Goal: Information Seeking & Learning: Learn about a topic

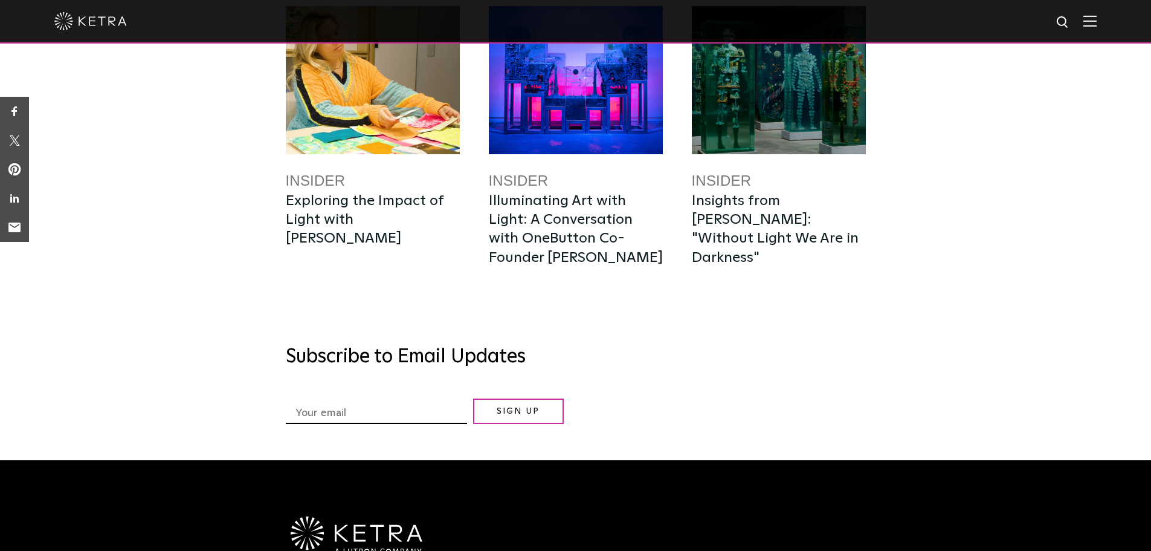
scroll to position [3687, 0]
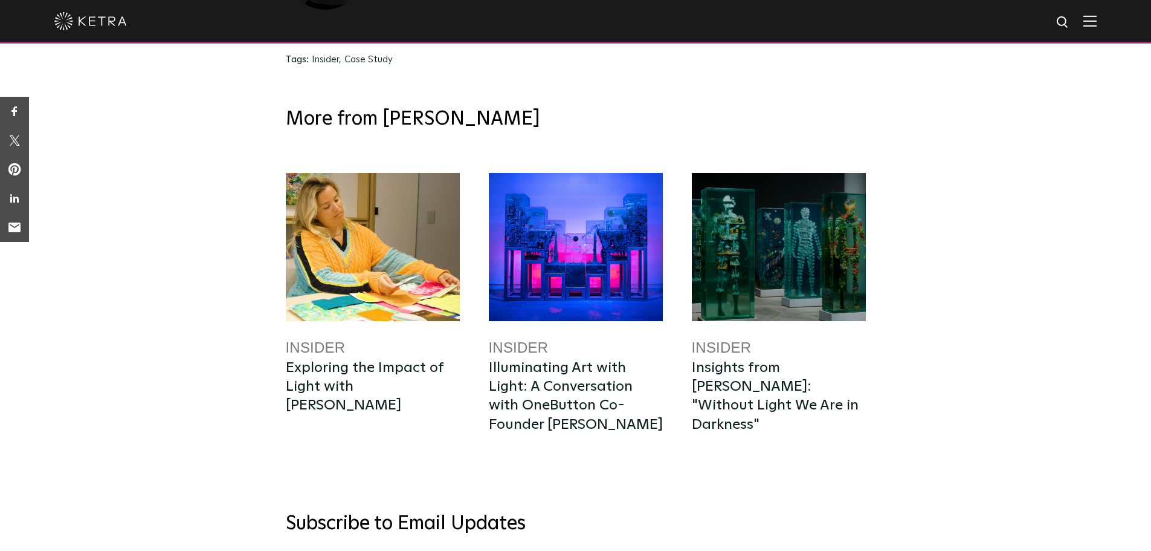
click at [1097, 23] on img at bounding box center [1090, 20] width 13 height 11
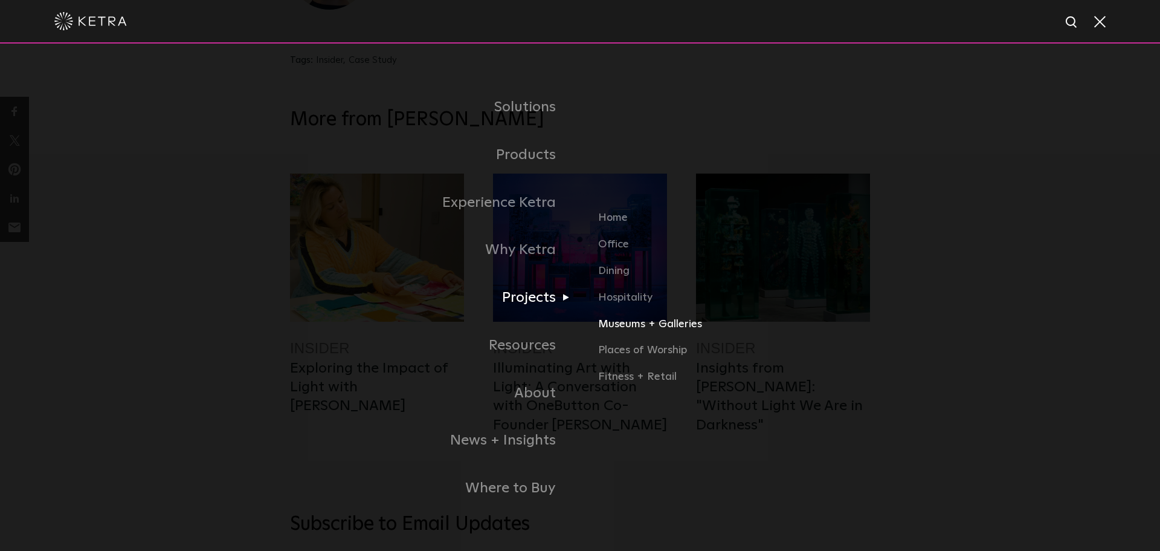
click at [656, 330] on link "Museums + Galleries" at bounding box center [734, 328] width 272 height 27
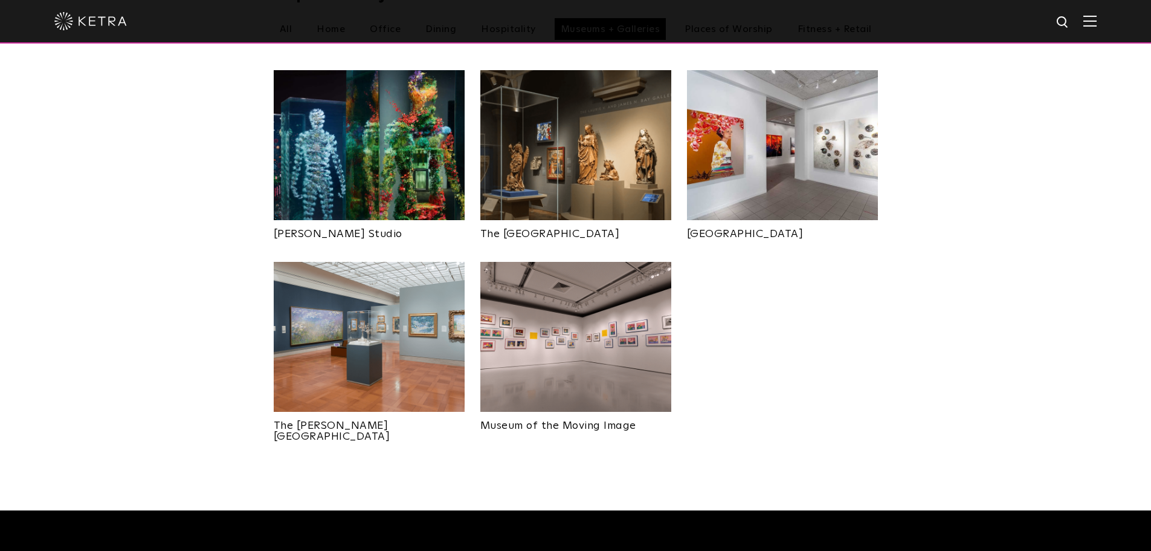
scroll to position [423, 0]
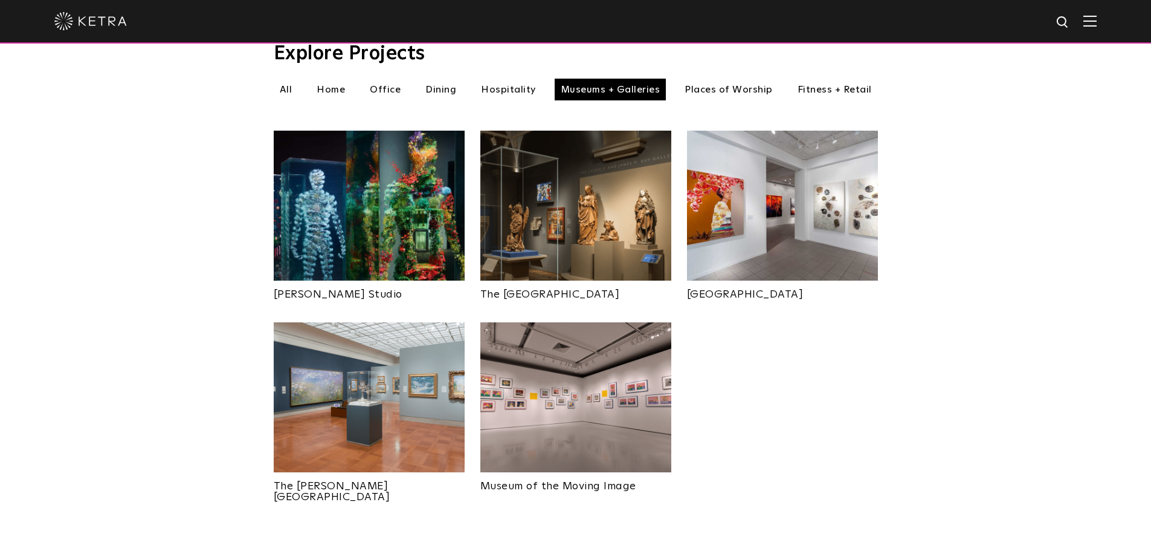
click at [589, 236] on img at bounding box center [575, 206] width 191 height 150
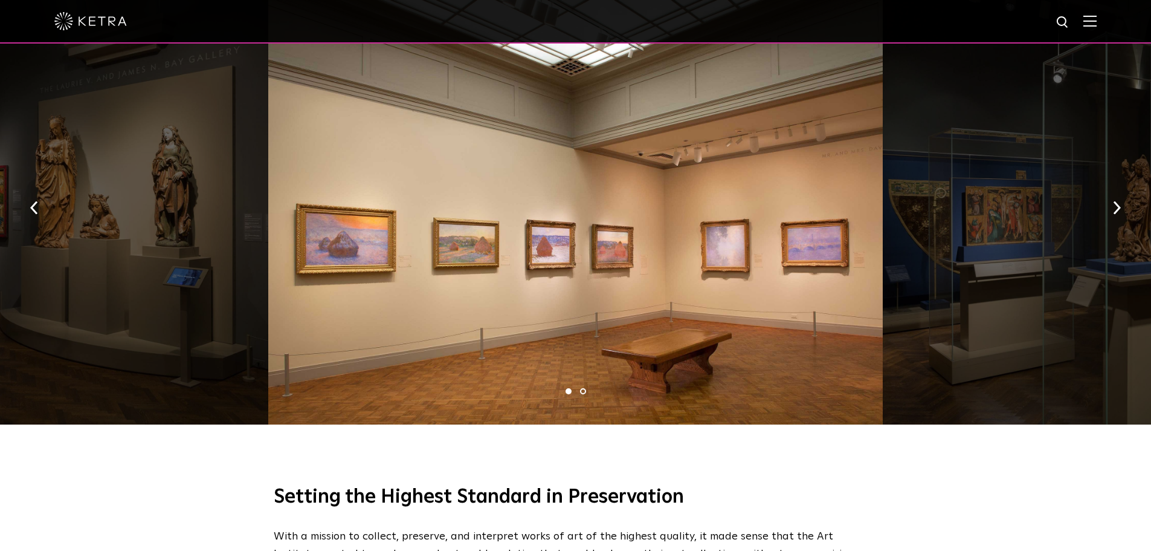
scroll to position [604, 0]
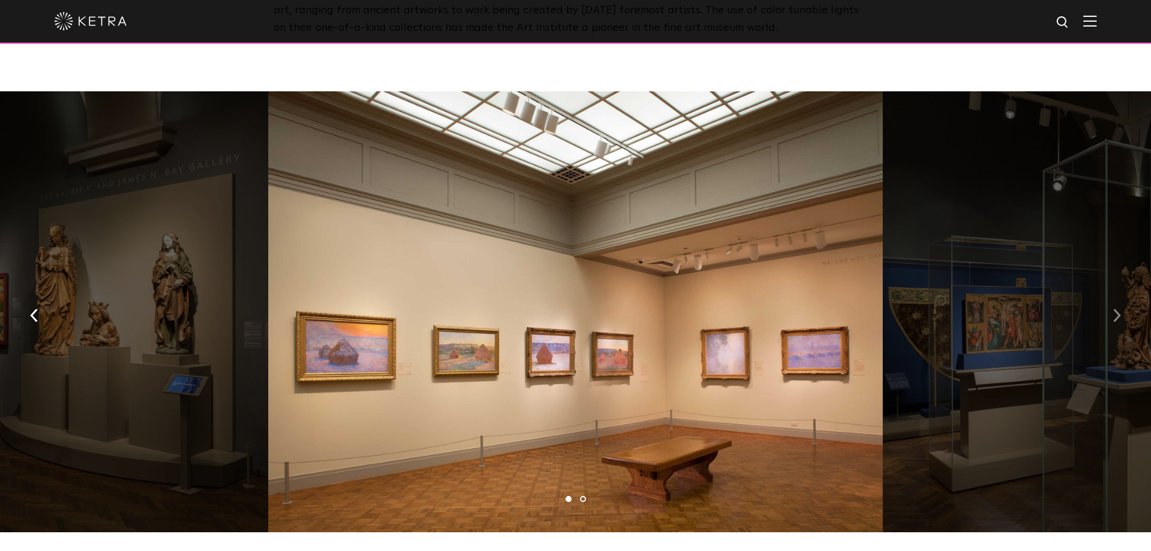
click at [1120, 322] on img "button" at bounding box center [1117, 315] width 8 height 13
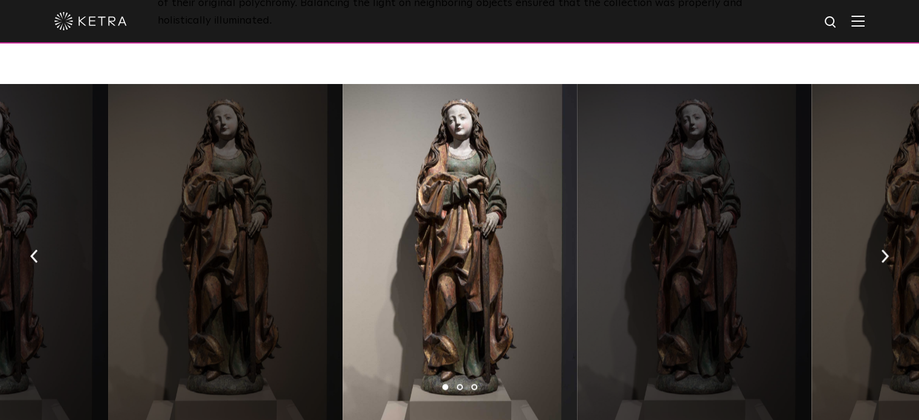
scroll to position [2061, 0]
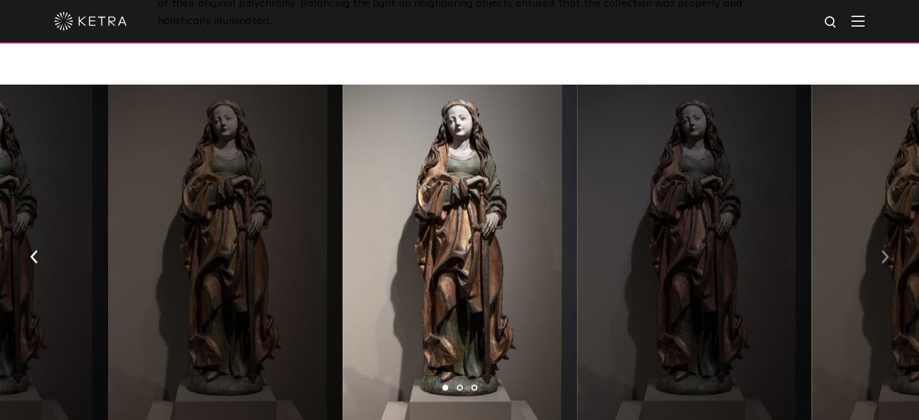
click at [882, 250] on img "button" at bounding box center [885, 256] width 8 height 13
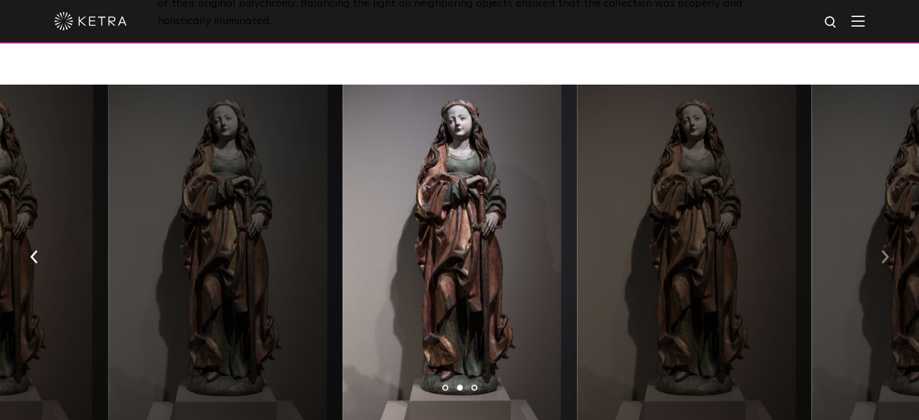
click at [882, 250] on img "button" at bounding box center [885, 256] width 8 height 13
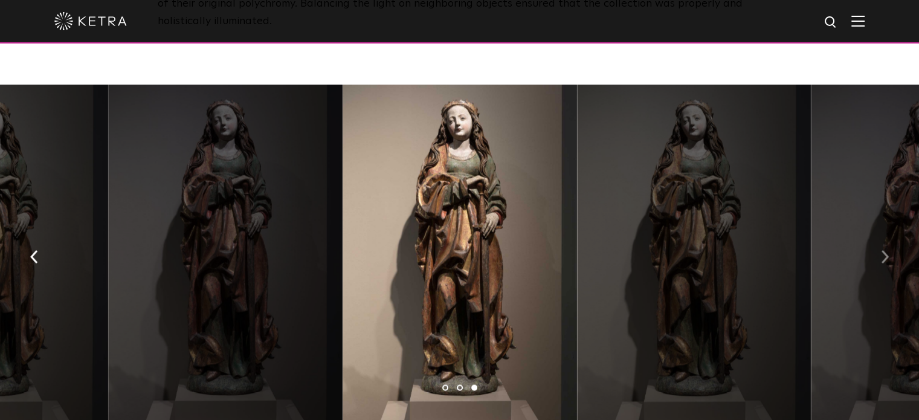
click at [882, 250] on img "button" at bounding box center [885, 256] width 8 height 13
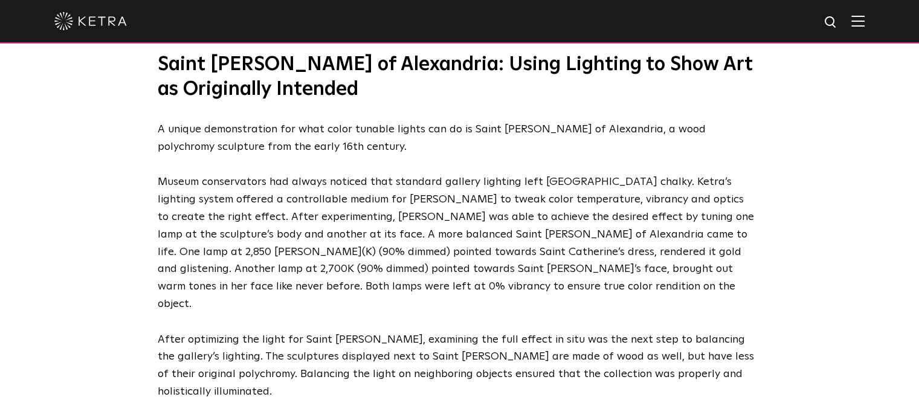
scroll to position [1690, 0]
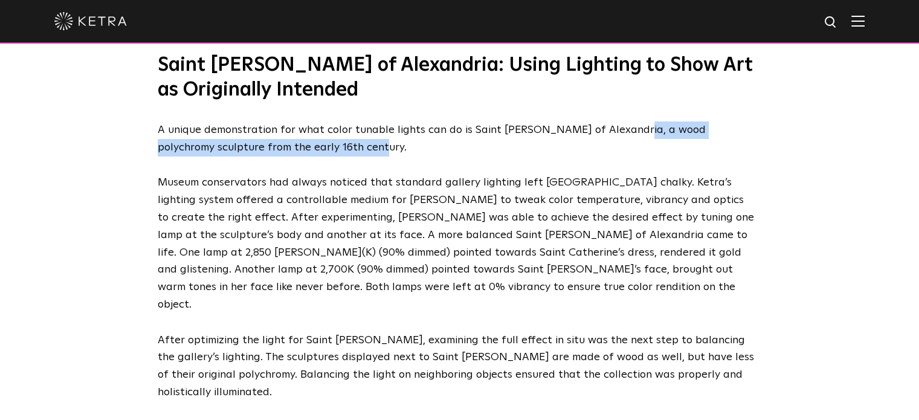
drag, startPoint x: 621, startPoint y: 134, endPoint x: 619, endPoint y: 143, distance: 9.7
click at [619, 143] on p "A unique demonstration for what color tunable lights can do is Saint Catherine …" at bounding box center [457, 138] width 598 height 35
copy p "a wood polychromy sculpture from the early 16th century."
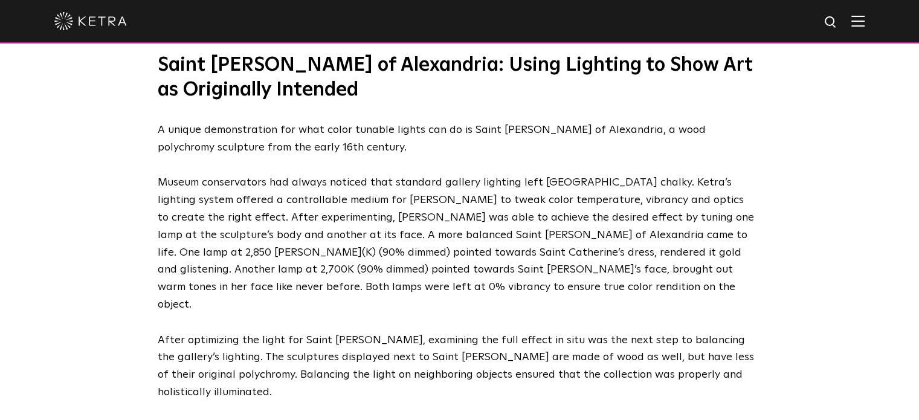
click at [451, 228] on p "Museum conservators had always noticed that standard gallery lighting left Sain…" at bounding box center [457, 243] width 598 height 139
drag, startPoint x: 538, startPoint y: 186, endPoint x: 711, endPoint y: 178, distance: 172.4
click at [711, 178] on p "Museum conservators had always noticed that standard gallery lighting left Sain…" at bounding box center [457, 243] width 598 height 139
copy p "Saint Catherine’s complexion chalky"
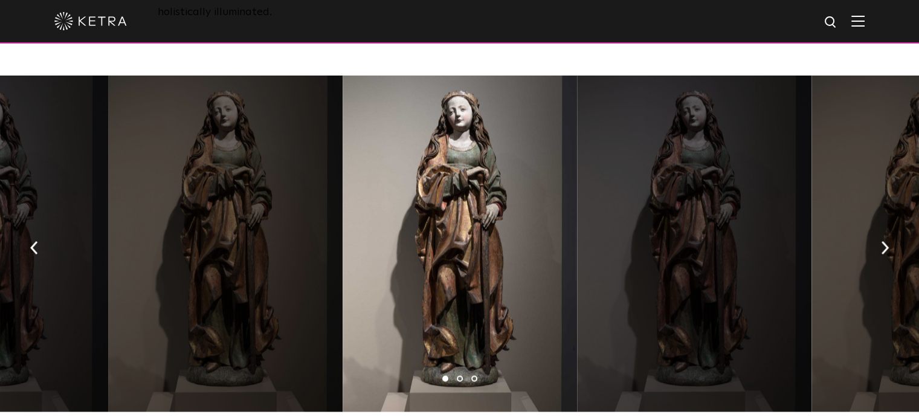
scroll to position [2069, 0]
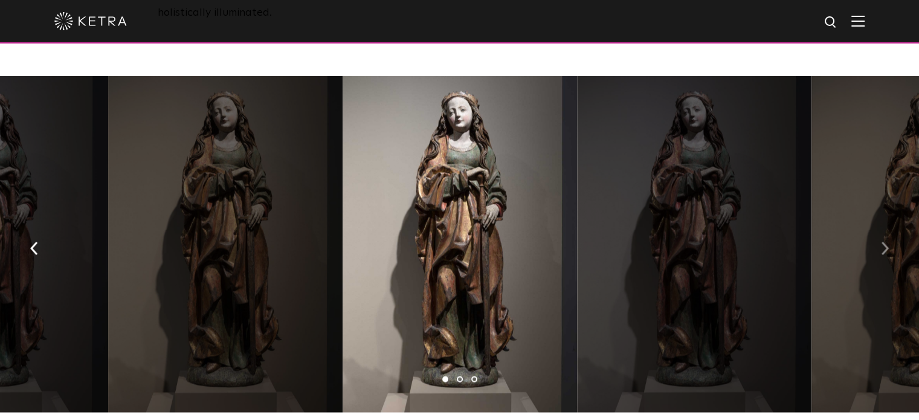
click at [884, 241] on img "button" at bounding box center [885, 247] width 8 height 13
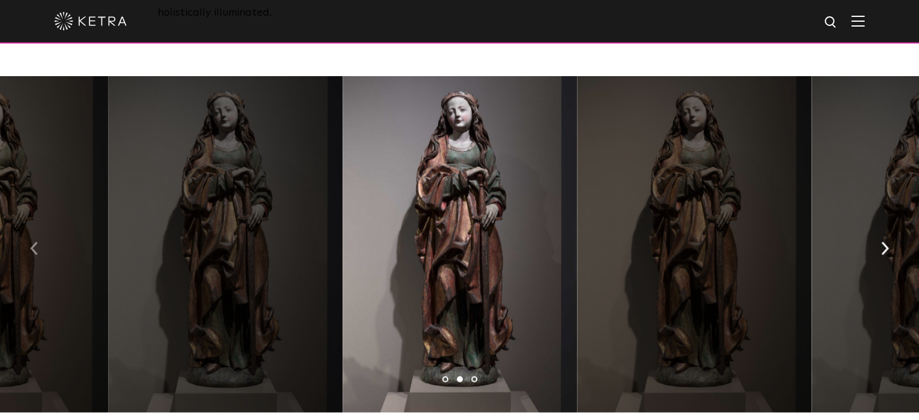
click at [34, 241] on img "button" at bounding box center [34, 247] width 8 height 13
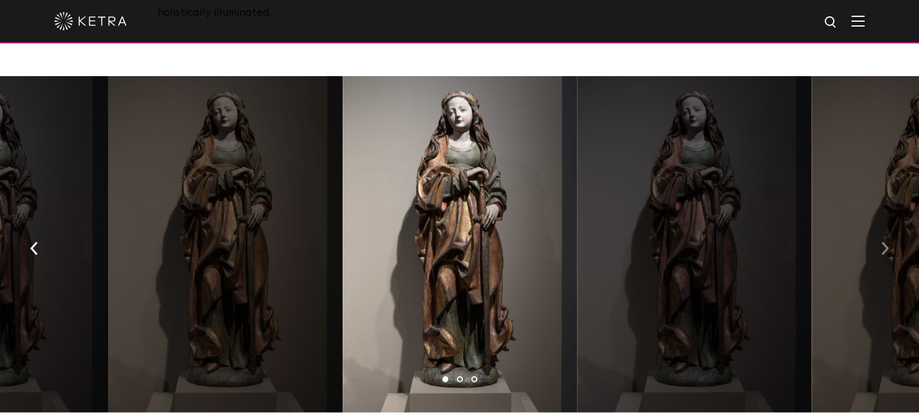
click at [882, 241] on img "button" at bounding box center [885, 247] width 8 height 13
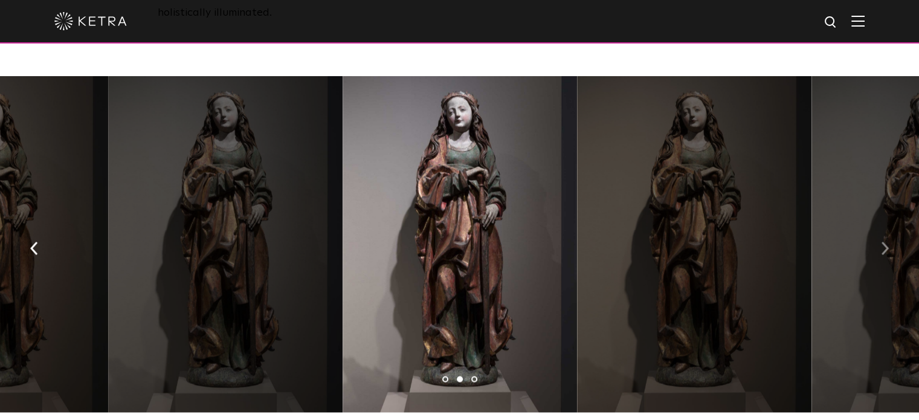
click at [882, 241] on img "button" at bounding box center [885, 247] width 8 height 13
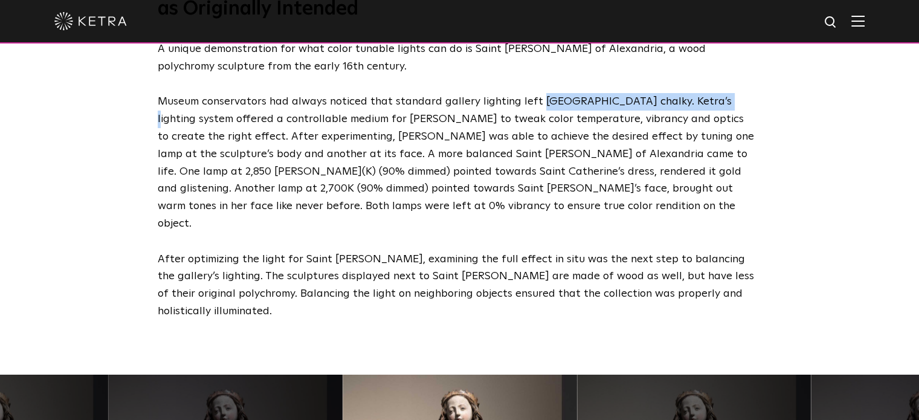
scroll to position [1770, 0]
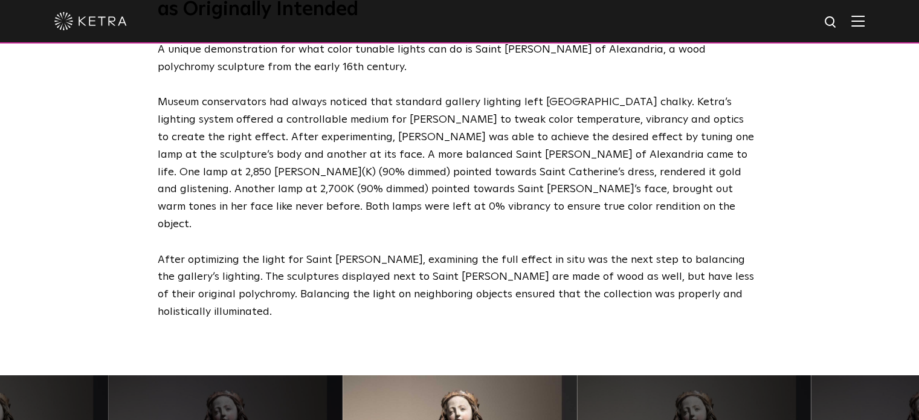
click at [547, 201] on p "Museum conservators had always noticed that standard gallery lighting left Sain…" at bounding box center [457, 163] width 598 height 139
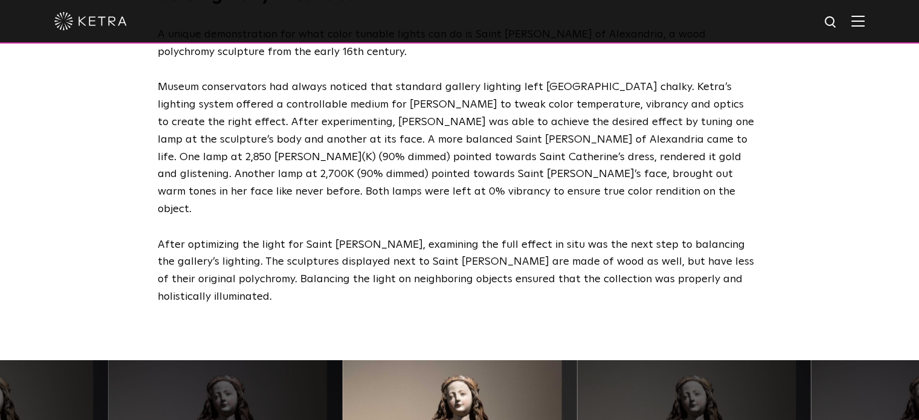
scroll to position [1783, 0]
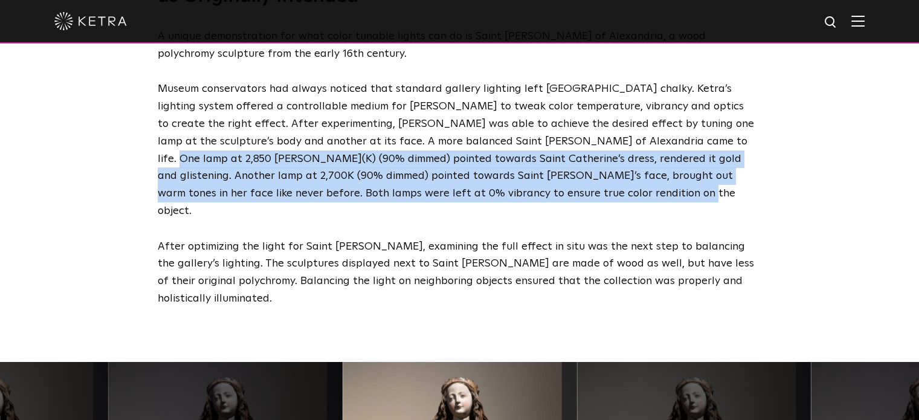
drag, startPoint x: 593, startPoint y: 188, endPoint x: 603, endPoint y: 141, distance: 47.4
click at [603, 141] on p "Museum conservators had always noticed that standard gallery lighting left Sain…" at bounding box center [457, 149] width 598 height 139
copy p "One lamp at 2,850 Kelvin(K) (90% dimmed) pointed towards Saint Catherine’s dres…"
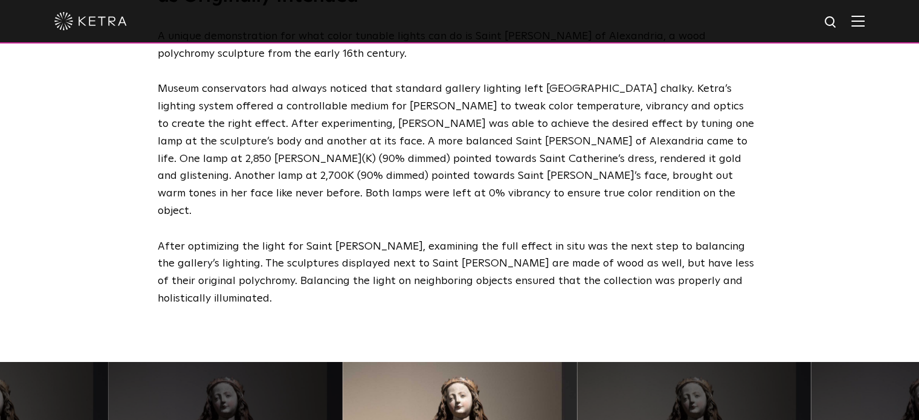
click at [500, 218] on div "Saint Catherine of Alexandria: Using Lighting to Show Art as Originally Intende…" at bounding box center [460, 134] width 629 height 348
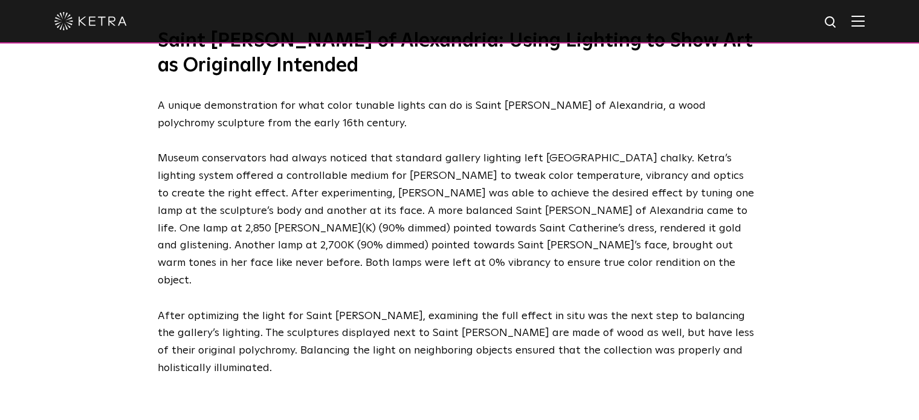
scroll to position [1713, 0]
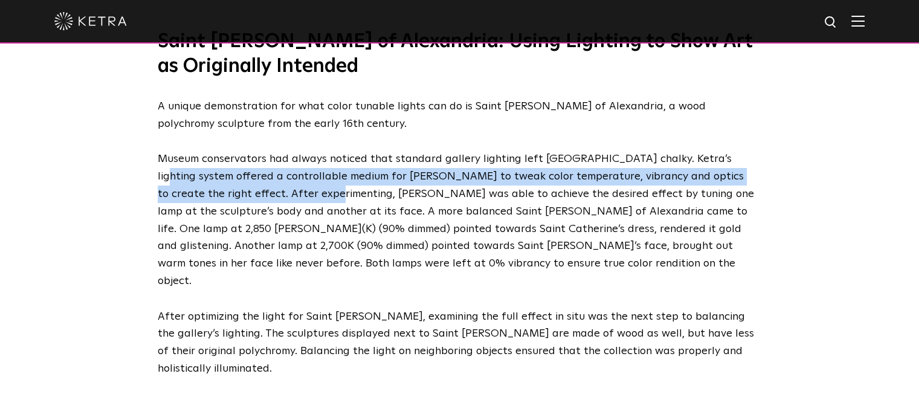
drag, startPoint x: 718, startPoint y: 162, endPoint x: 231, endPoint y: 199, distance: 488.5
click at [231, 199] on p "Museum conservators had always noticed that standard gallery lighting left Sain…" at bounding box center [457, 219] width 598 height 139
